Goal: Task Accomplishment & Management: Manage account settings

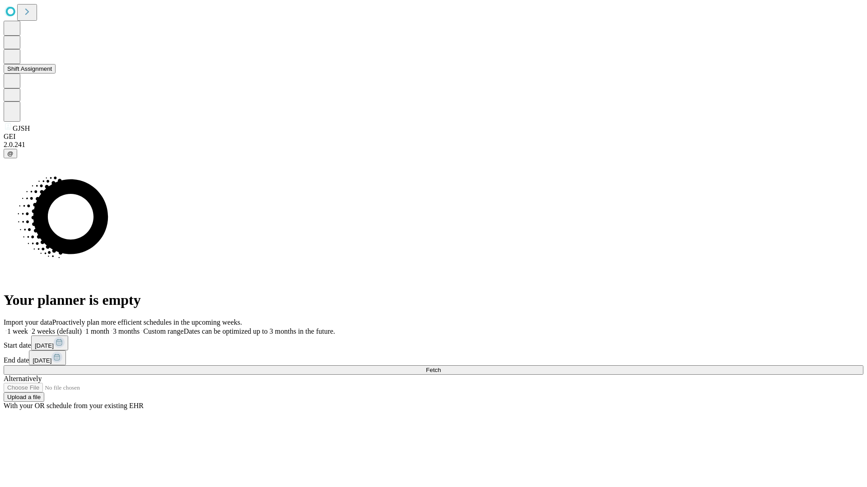
click at [56, 74] on button "Shift Assignment" at bounding box center [30, 68] width 52 height 9
